Goal: Task Accomplishment & Management: Complete application form

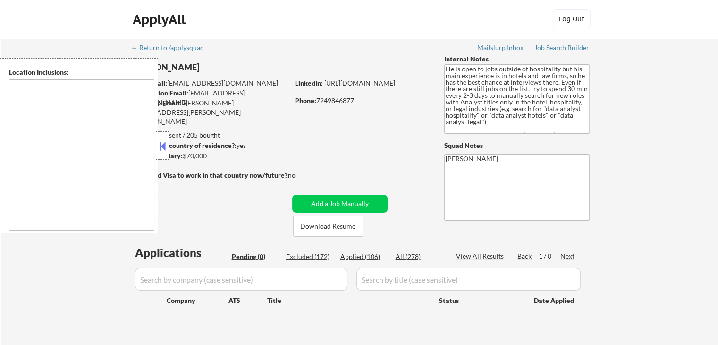
type textarea "[GEOGRAPHIC_DATA], [GEOGRAPHIC_DATA] [GEOGRAPHIC_DATA], [GEOGRAPHIC_DATA] [GEOG…"
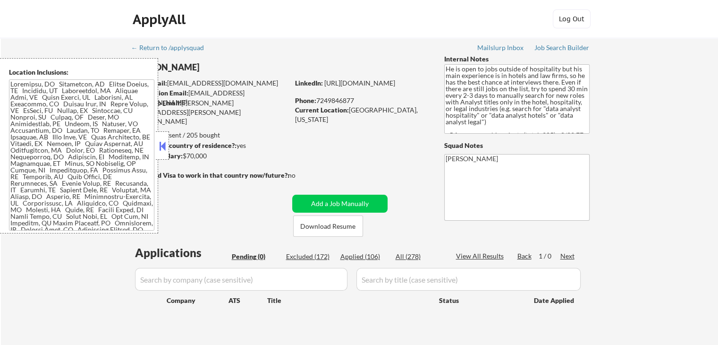
click at [160, 152] on button at bounding box center [162, 146] width 10 height 14
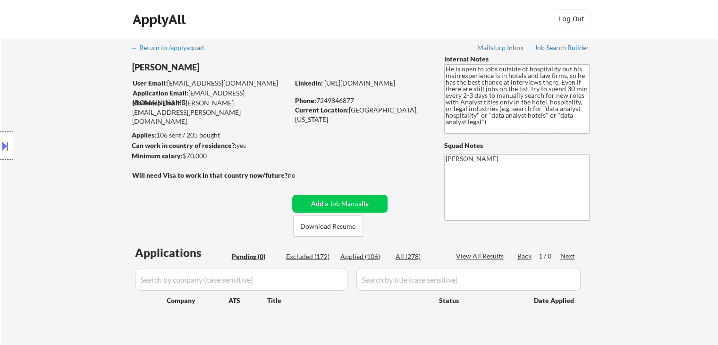
click at [103, 119] on div "Location Inclusions:" at bounding box center [84, 145] width 169 height 175
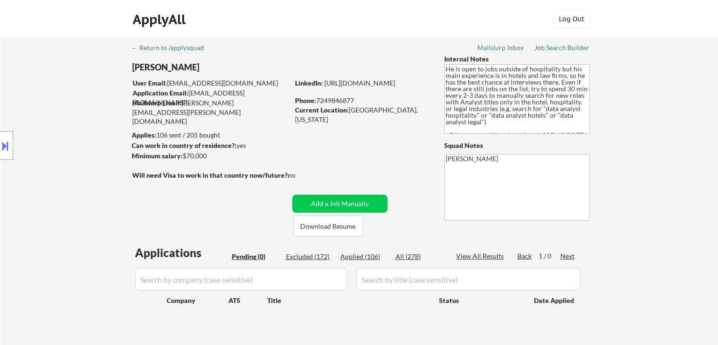
click at [69, 108] on div "Location Inclusions:" at bounding box center [84, 145] width 169 height 175
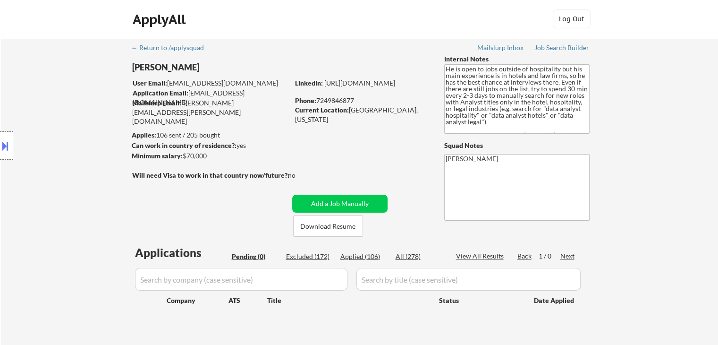
click at [69, 108] on div "Location Inclusions:" at bounding box center [84, 145] width 169 height 175
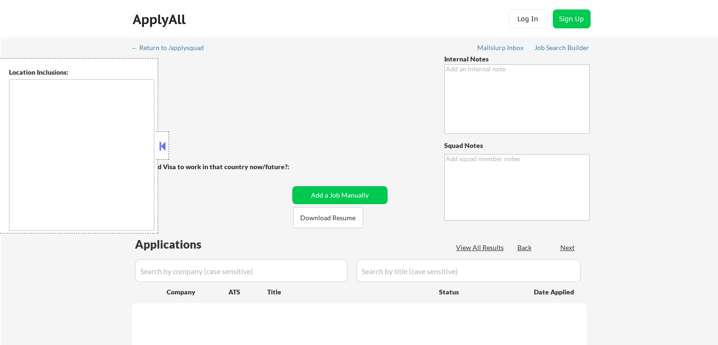
type textarea "He is open to jobs outside of hospitality but his main experience is in hotels …"
type textarea "[PERSON_NAME]"
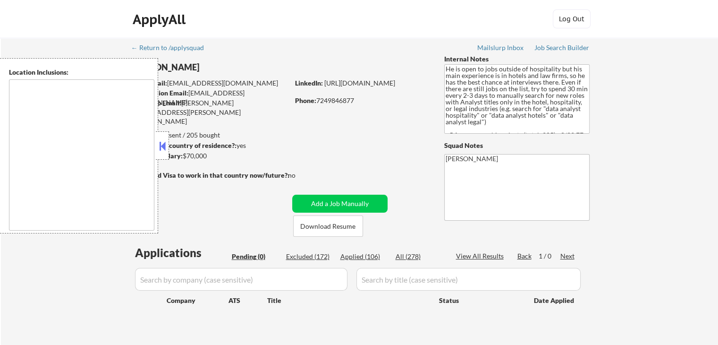
type textarea "[GEOGRAPHIC_DATA], [GEOGRAPHIC_DATA] [GEOGRAPHIC_DATA], [GEOGRAPHIC_DATA] [GEOG…"
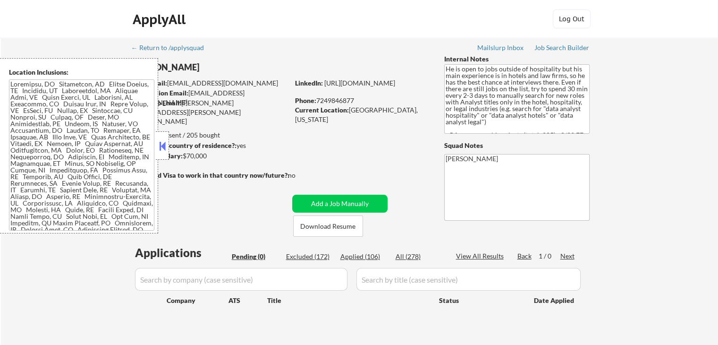
click at [160, 150] on button at bounding box center [162, 146] width 10 height 14
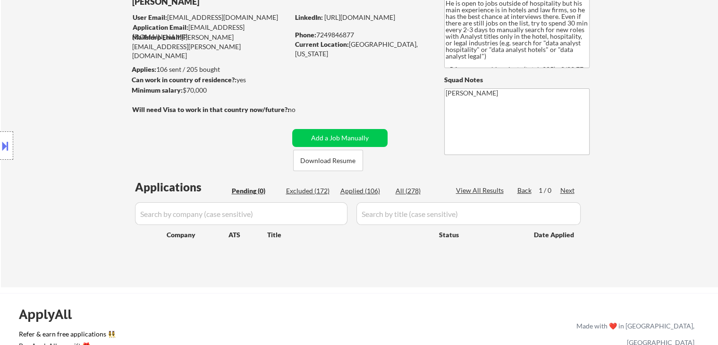
scroll to position [94, 0]
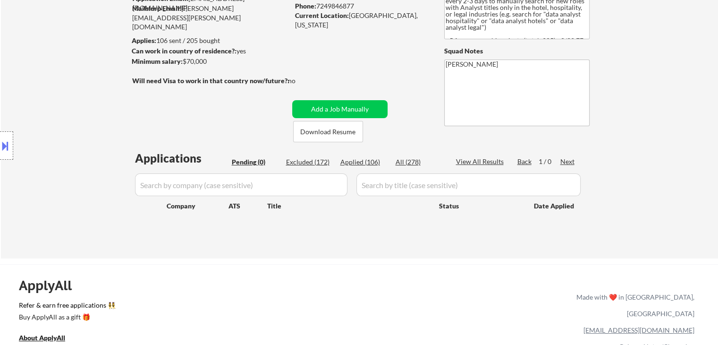
click at [45, 107] on div "Location Inclusions:" at bounding box center [84, 145] width 169 height 175
click at [53, 105] on div "Location Inclusions:" at bounding box center [84, 145] width 169 height 175
click at [55, 104] on div "Location Inclusions:" at bounding box center [84, 145] width 169 height 175
click at [81, 131] on div "Location Inclusions:" at bounding box center [84, 145] width 169 height 175
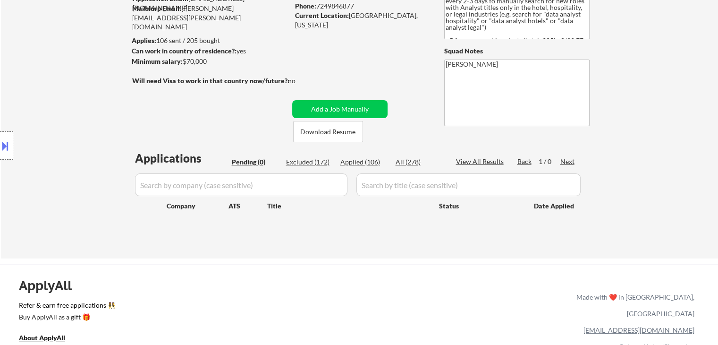
click at [81, 131] on div "Location Inclusions:" at bounding box center [84, 145] width 169 height 175
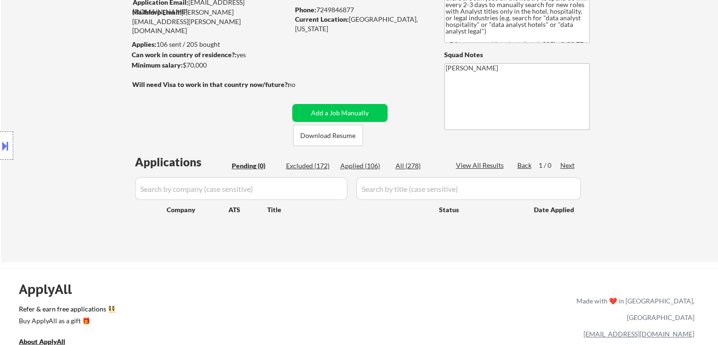
scroll to position [0, 0]
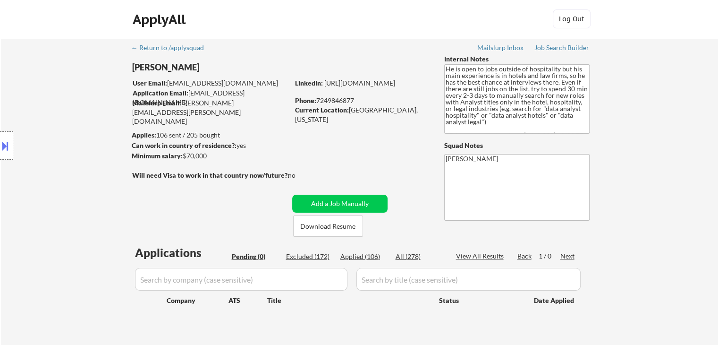
click at [107, 133] on div "Location Inclusions:" at bounding box center [84, 145] width 169 height 175
click at [693, 166] on div "← Return to /applysquad Mailslurp Inbox Job Search Builder [PERSON_NAME] User E…" at bounding box center [359, 195] width 717 height 315
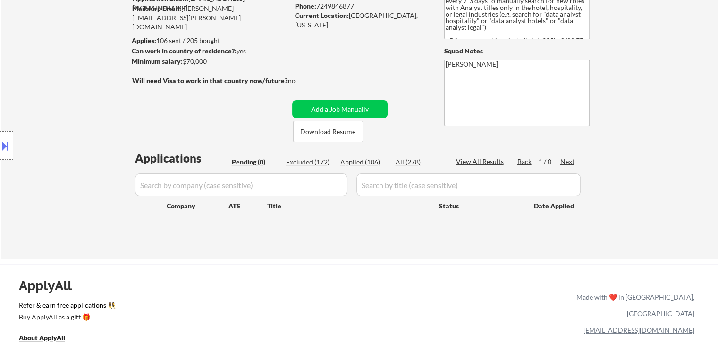
click at [676, 161] on div "← Return to /applysquad Mailslurp Inbox Job Search Builder [PERSON_NAME] User E…" at bounding box center [359, 100] width 717 height 315
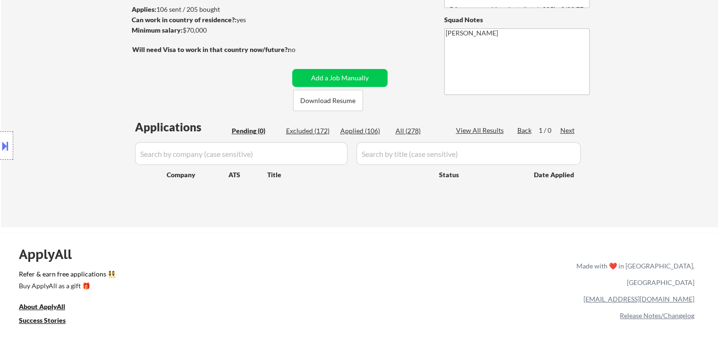
scroll to position [142, 0]
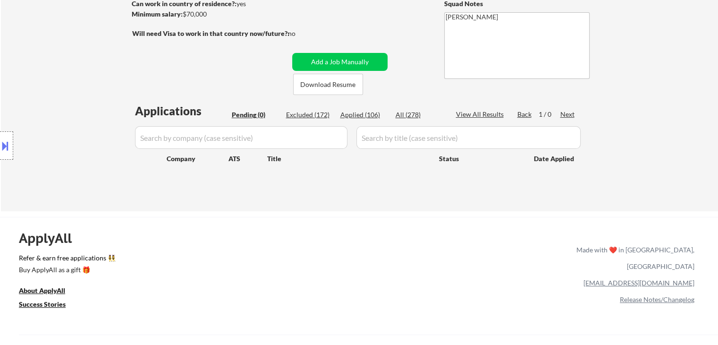
click at [676, 161] on div "← Return to /applysquad Mailslurp Inbox Job Search Builder [PERSON_NAME] User E…" at bounding box center [359, 53] width 717 height 315
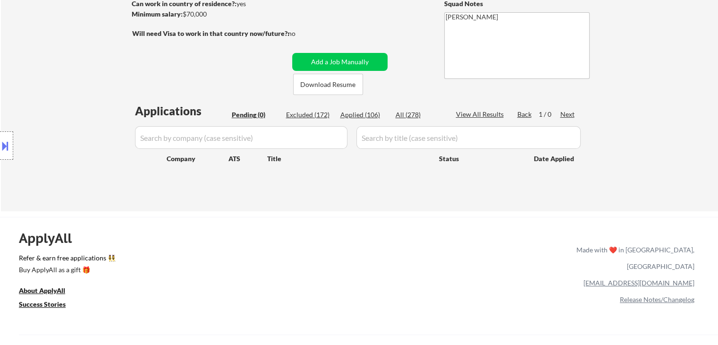
click at [676, 161] on div "← Return to /applysquad Mailslurp Inbox Job Search Builder [PERSON_NAME] User E…" at bounding box center [359, 53] width 717 height 315
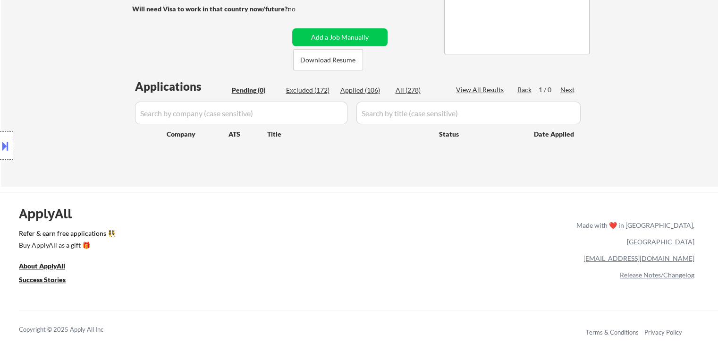
scroll to position [189, 0]
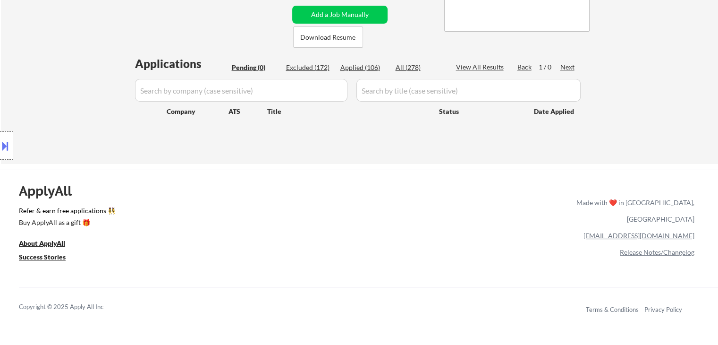
click at [98, 130] on div "Location Inclusions:" at bounding box center [84, 145] width 169 height 175
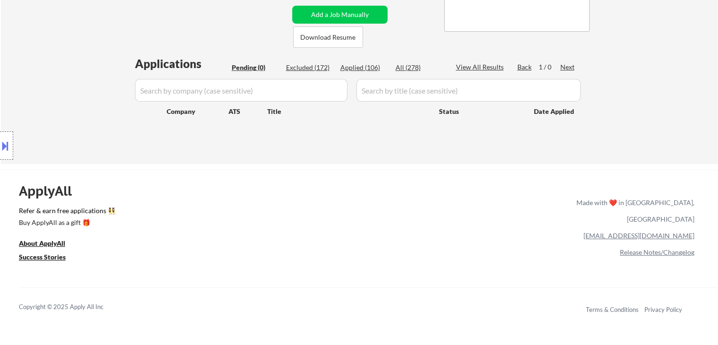
click at [98, 130] on div "Location Inclusions:" at bounding box center [84, 145] width 169 height 175
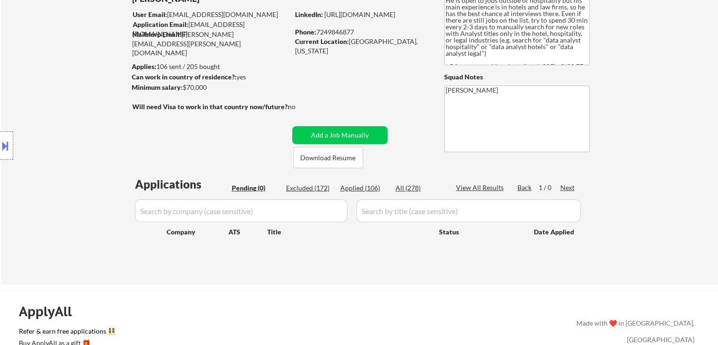
scroll to position [0, 0]
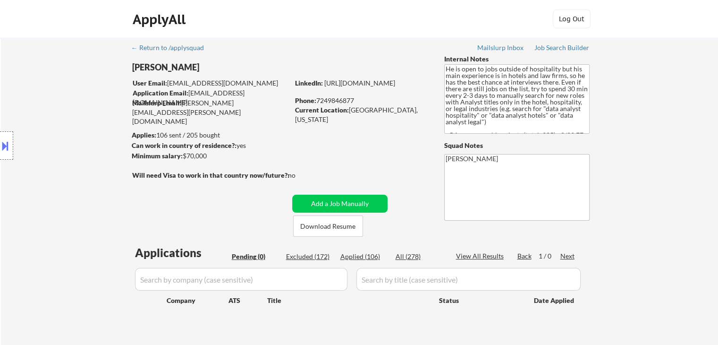
click at [94, 111] on div "Location Inclusions:" at bounding box center [84, 145] width 169 height 175
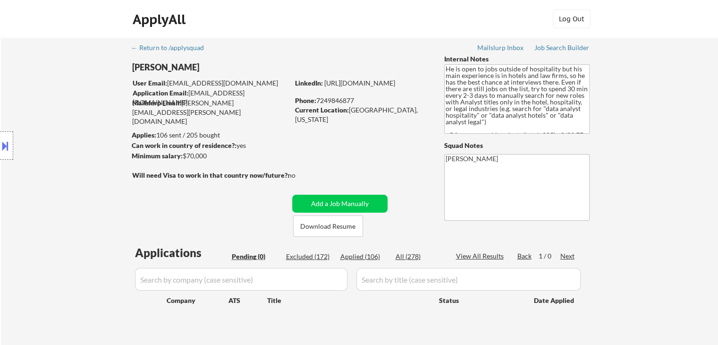
click at [94, 111] on div "Location Inclusions:" at bounding box center [84, 145] width 169 height 175
click at [79, 108] on div "Location Inclusions:" at bounding box center [84, 145] width 169 height 175
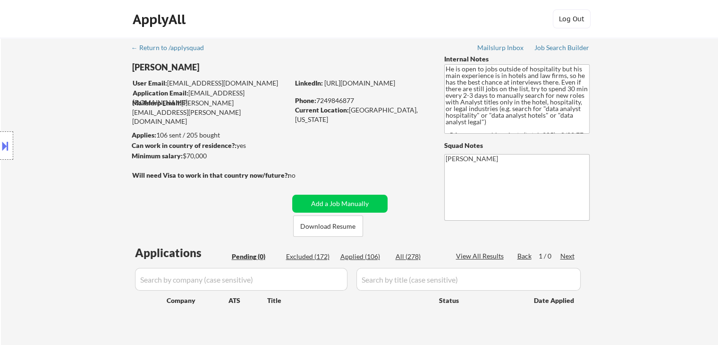
click at [79, 108] on div "Location Inclusions:" at bounding box center [84, 145] width 169 height 175
click at [78, 108] on div "Location Inclusions:" at bounding box center [84, 145] width 169 height 175
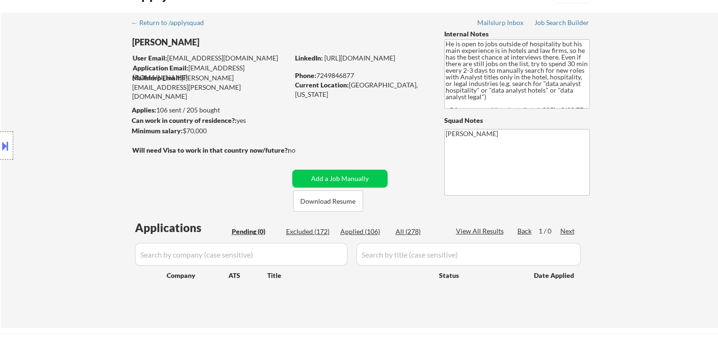
scroll to position [47, 0]
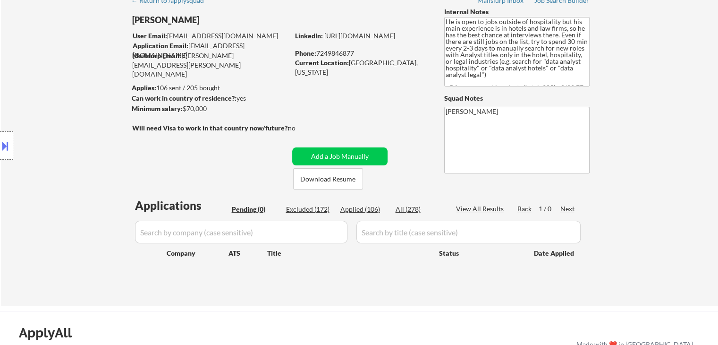
click at [78, 108] on div "Location Inclusions:" at bounding box center [84, 145] width 169 height 175
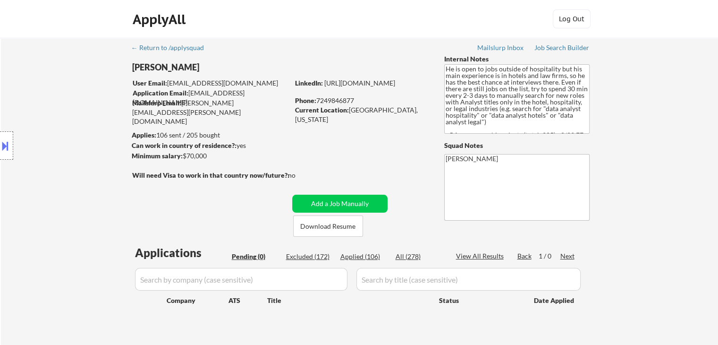
click at [78, 108] on div "Location Inclusions:" at bounding box center [84, 145] width 169 height 175
click at [77, 108] on div "Location Inclusions:" at bounding box center [84, 145] width 169 height 175
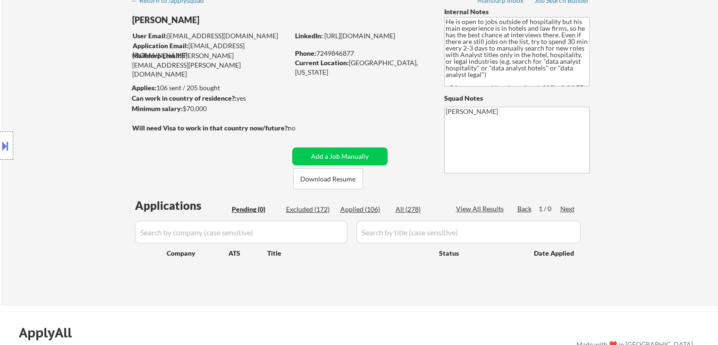
click at [77, 108] on div "Location Inclusions:" at bounding box center [84, 145] width 169 height 175
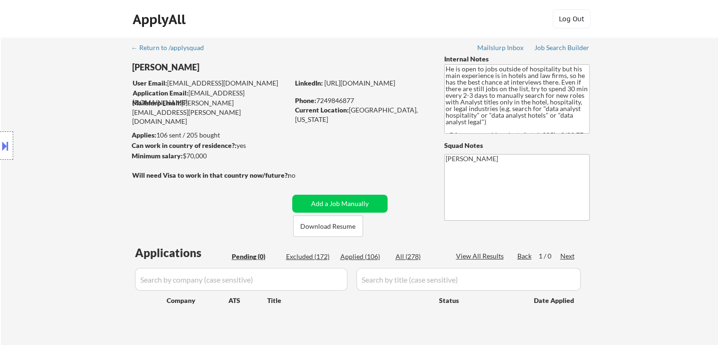
click at [77, 108] on div "Location Inclusions:" at bounding box center [84, 145] width 169 height 175
click at [47, 88] on div "Location Inclusions:" at bounding box center [84, 145] width 169 height 175
click at [18, 79] on div "Location Inclusions:" at bounding box center [84, 145] width 169 height 175
click at [38, 103] on div "Location Inclusions:" at bounding box center [84, 145] width 169 height 175
click at [37, 102] on div "Location Inclusions:" at bounding box center [84, 145] width 169 height 175
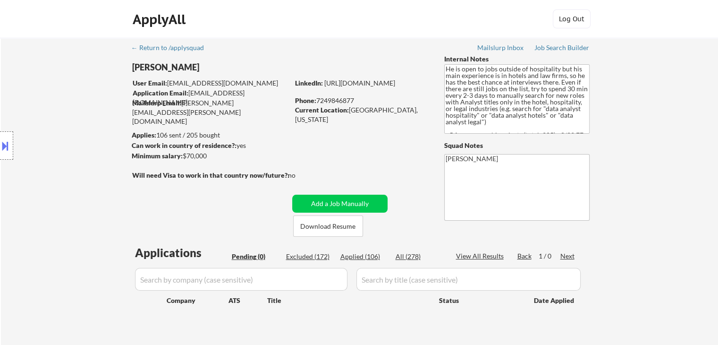
click at [630, 103] on div "← Return to /applysquad Mailslurp Inbox Job Search Builder [PERSON_NAME] User E…" at bounding box center [359, 195] width 717 height 315
click at [544, 113] on textarea "He is open to jobs outside of hospitality but his main experience is in hotels …" at bounding box center [516, 98] width 145 height 69
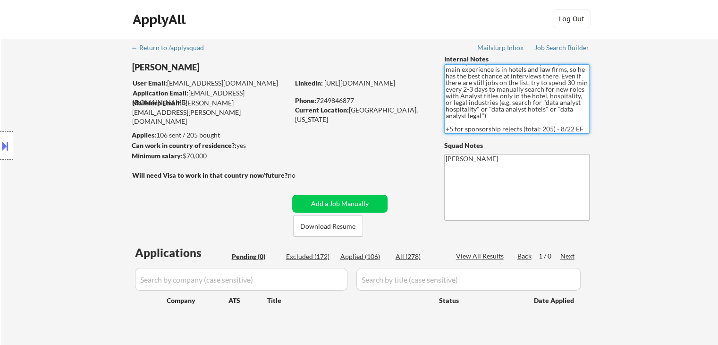
scroll to position [12, 0]
click at [610, 105] on div "← Return to /applysquad Mailslurp Inbox Job Search Builder [PERSON_NAME] User E…" at bounding box center [359, 195] width 717 height 315
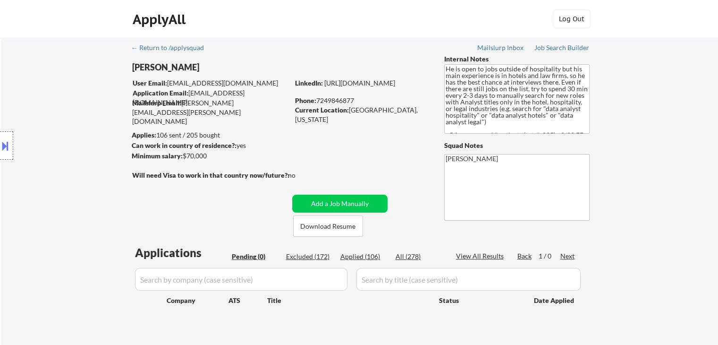
click at [663, 110] on div "← Return to /applysquad Mailslurp Inbox Job Search Builder [PERSON_NAME] User E…" at bounding box center [359, 195] width 717 height 315
click at [663, 113] on div "← Return to /applysquad Mailslurp Inbox Job Search Builder [PERSON_NAME] User E…" at bounding box center [359, 195] width 717 height 315
click at [686, 76] on div "← Return to /applysquad Mailslurp Inbox Job Search Builder [PERSON_NAME] User E…" at bounding box center [359, 195] width 717 height 315
click at [623, 118] on div "← Return to /applysquad Mailslurp Inbox Job Search Builder [PERSON_NAME] User E…" at bounding box center [359, 195] width 717 height 315
click at [670, 122] on div "← Return to /applysquad Mailslurp Inbox Job Search Builder [PERSON_NAME] User E…" at bounding box center [359, 195] width 717 height 315
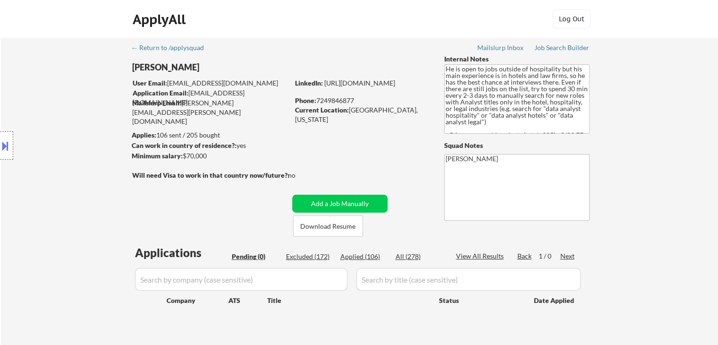
click at [681, 135] on div "← Return to /applysquad Mailslurp Inbox Job Search Builder [PERSON_NAME] User E…" at bounding box center [359, 195] width 717 height 315
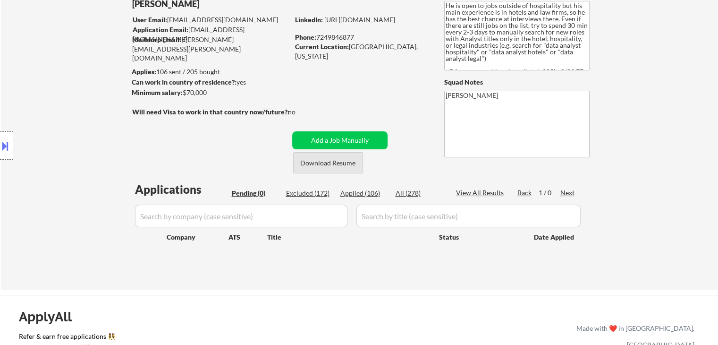
scroll to position [47, 0]
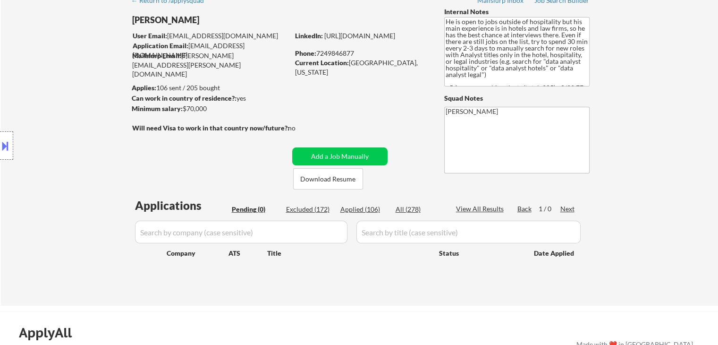
click at [88, 141] on div "Location Inclusions:" at bounding box center [84, 145] width 169 height 175
